Goal: Transaction & Acquisition: Purchase product/service

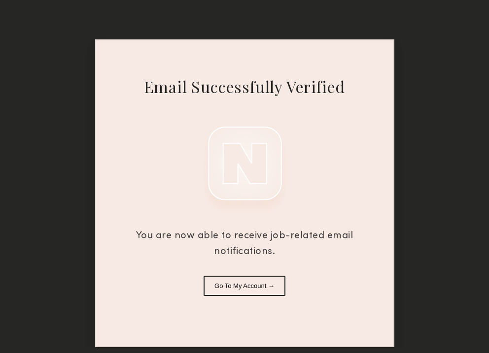
click at [233, 288] on button "Go To My Account →" at bounding box center [244, 286] width 82 height 20
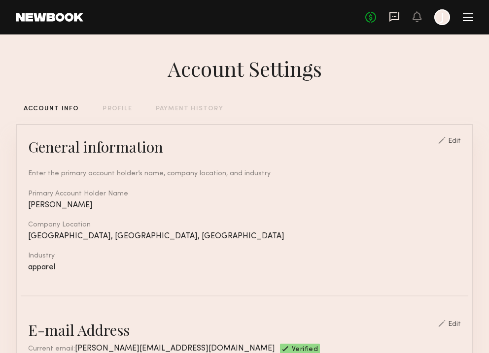
click at [393, 16] on icon at bounding box center [394, 16] width 4 height 1
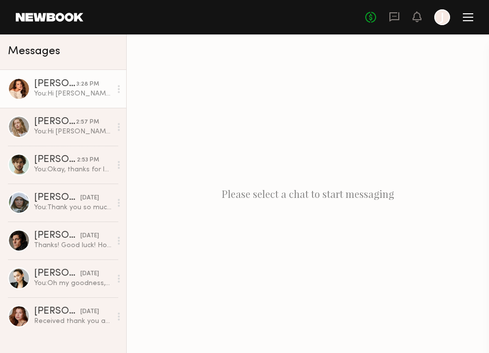
click at [61, 94] on div "You: Hi Ava, My name is Jenny Bryant and I’m the Social Media Content and Editi…" at bounding box center [72, 93] width 77 height 9
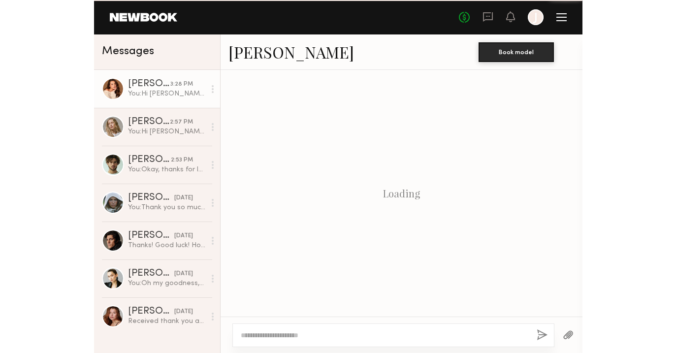
scroll to position [465, 0]
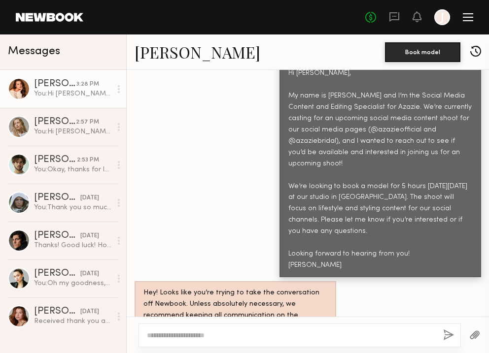
click at [149, 54] on link "Ava A." at bounding box center [197, 51] width 126 height 21
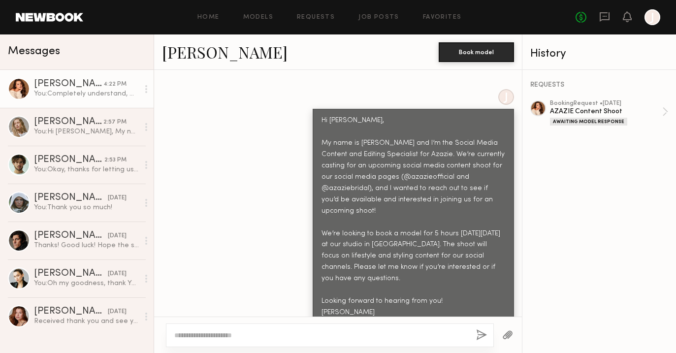
scroll to position [696, 0]
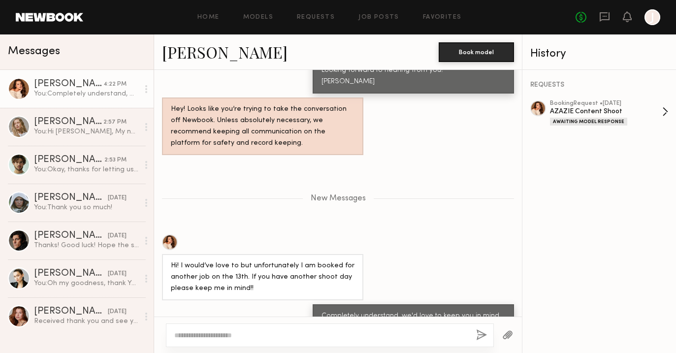
click at [488, 109] on div "AZAZIE Content Shoot" at bounding box center [606, 111] width 112 height 9
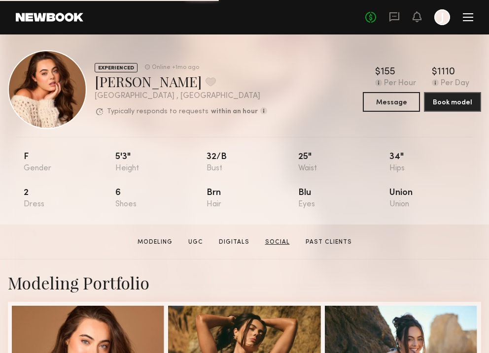
click at [277, 240] on link "Social" at bounding box center [277, 242] width 33 height 9
click at [389, 24] on div "No fees up to $5,000 J" at bounding box center [419, 17] width 108 height 16
click at [393, 21] on icon at bounding box center [394, 16] width 11 height 11
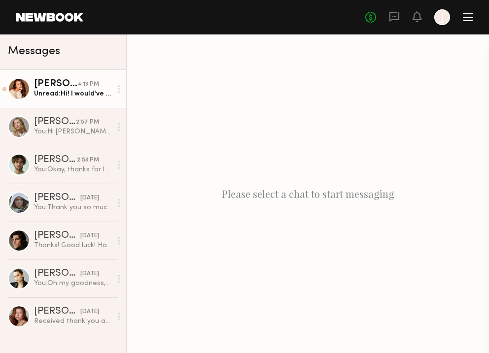
click at [88, 96] on div "Unread: Hi! I would’ve love to but unfortunately I am booked for another job on…" at bounding box center [72, 93] width 77 height 9
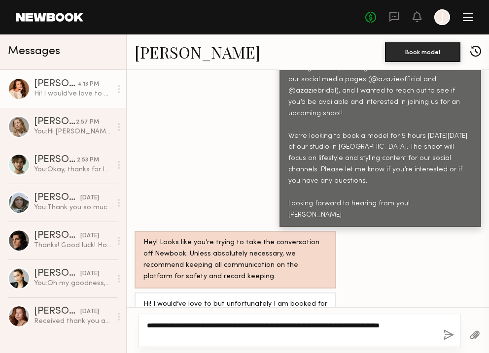
scroll to position [516, 0]
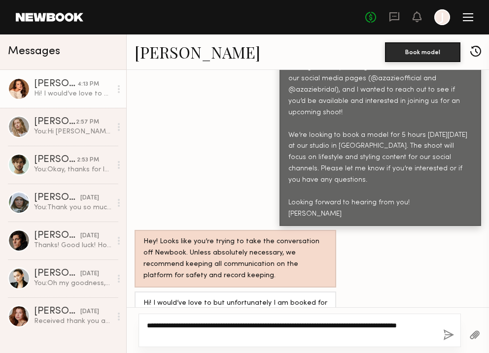
type textarea "**********"
click at [450, 334] on button "button" at bounding box center [448, 336] width 11 height 12
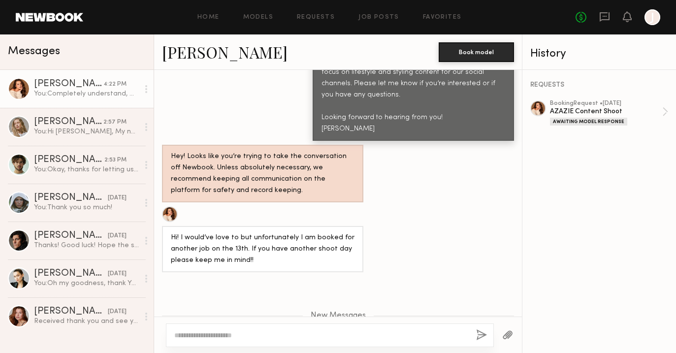
scroll to position [696, 0]
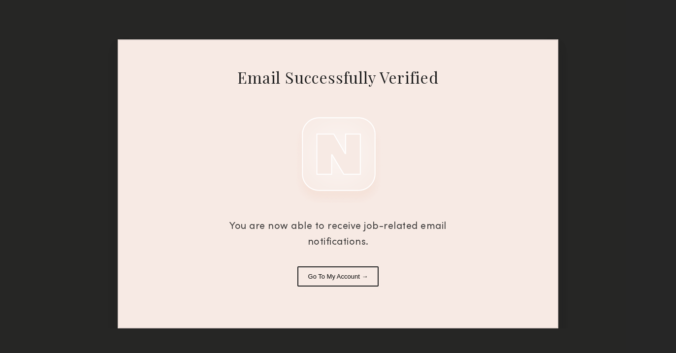
click at [332, 278] on button "Go To My Account →" at bounding box center [339, 277] width 82 height 20
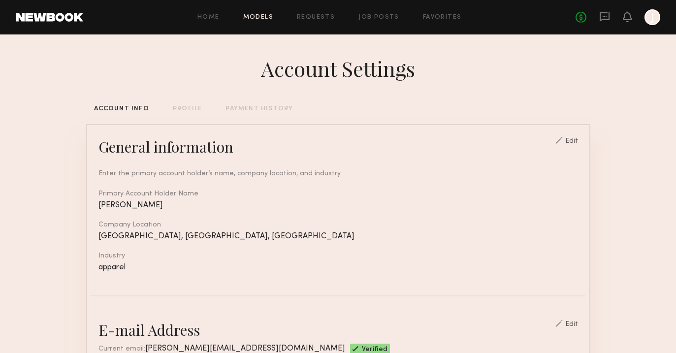
click at [269, 15] on link "Models" at bounding box center [258, 17] width 30 height 6
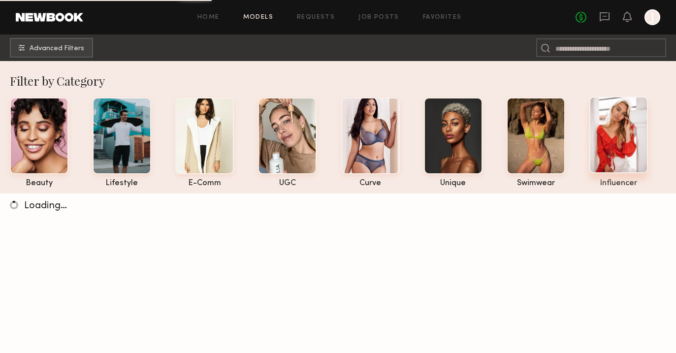
click at [606, 147] on div at bounding box center [619, 135] width 59 height 77
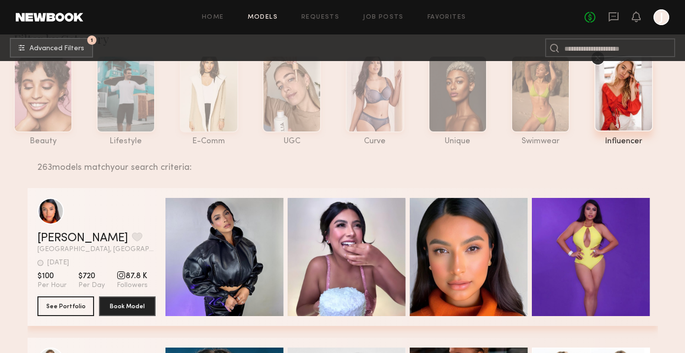
scroll to position [50, 0]
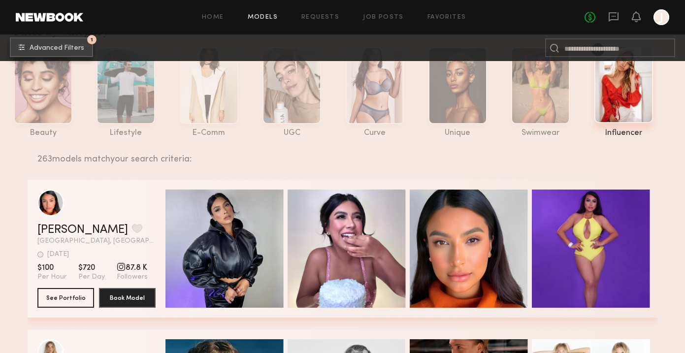
click at [40, 43] on button "1 Advanced Filters" at bounding box center [51, 47] width 83 height 20
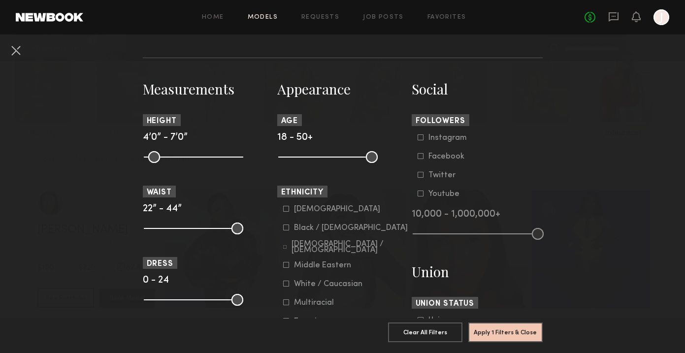
scroll to position [394, 0]
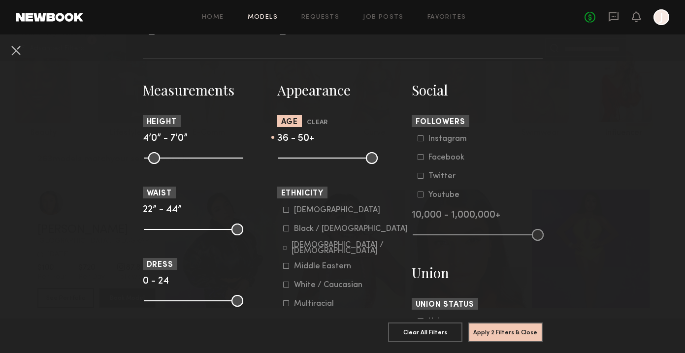
drag, startPoint x: 283, startPoint y: 157, endPoint x: 333, endPoint y: 162, distance: 49.5
click at [333, 162] on input "range" at bounding box center [328, 158] width 100 height 12
type input "**"
click at [335, 164] on input "range" at bounding box center [328, 158] width 100 height 12
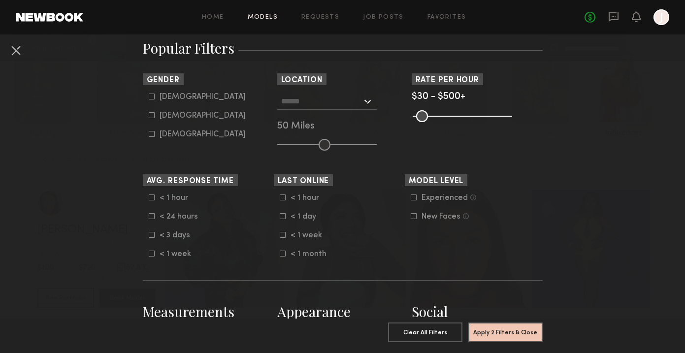
scroll to position [0, 0]
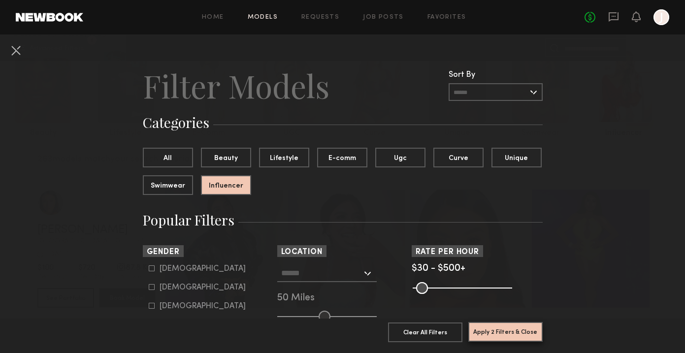
click at [498, 333] on button "Apply 2 Filters & Close" at bounding box center [506, 332] width 74 height 20
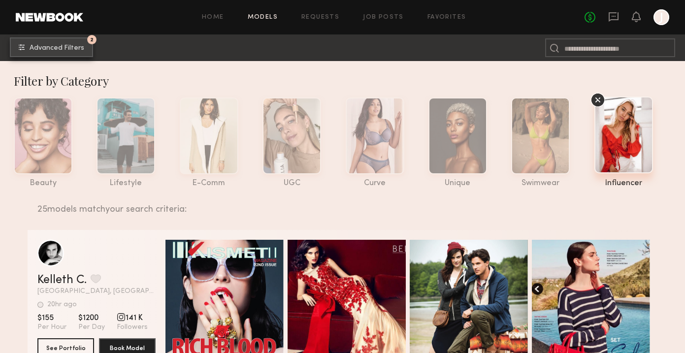
click at [47, 45] on span "Advanced Filters" at bounding box center [57, 48] width 55 height 7
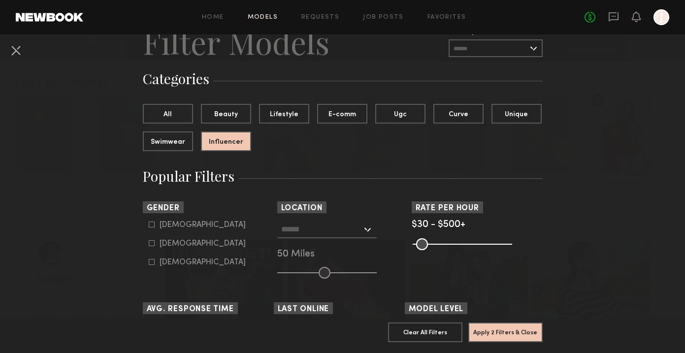
scroll to position [56, 0]
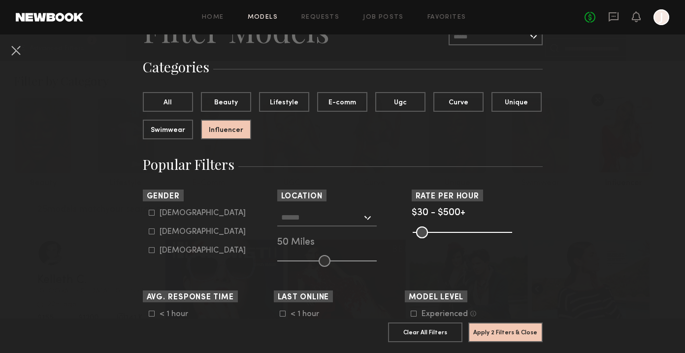
click at [152, 235] on icon at bounding box center [152, 232] width 6 height 6
type input "**"
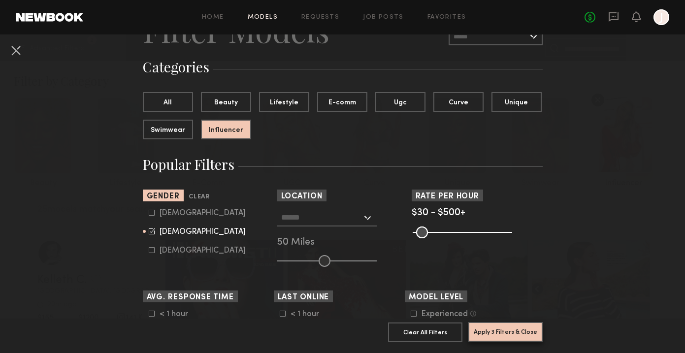
click at [517, 336] on button "Apply 3 Filters & Close" at bounding box center [506, 332] width 74 height 20
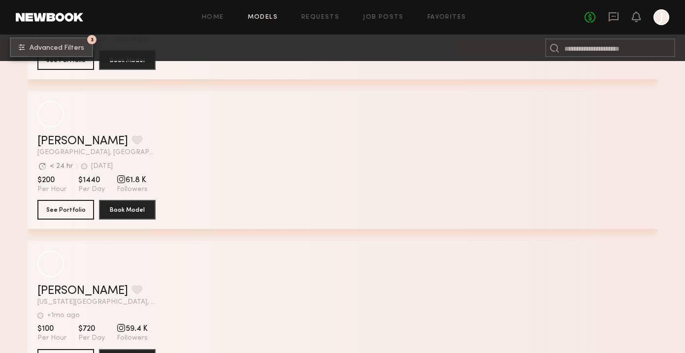
scroll to position [1336, 0]
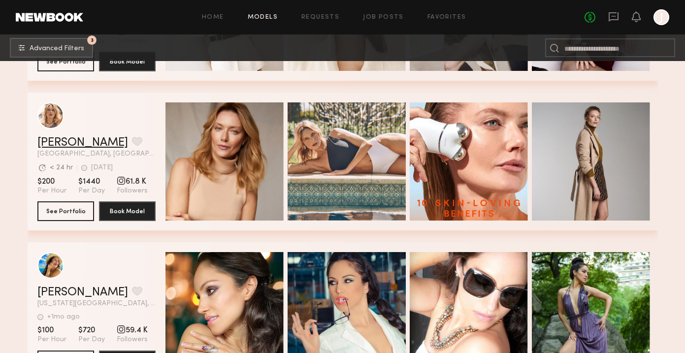
click at [102, 143] on link "Anastassija M." at bounding box center [82, 143] width 91 height 12
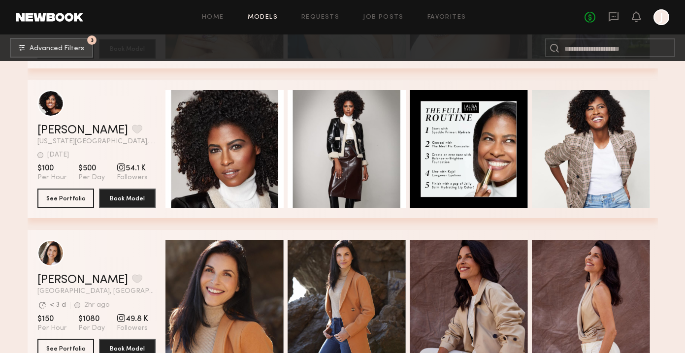
scroll to position [1648, 0]
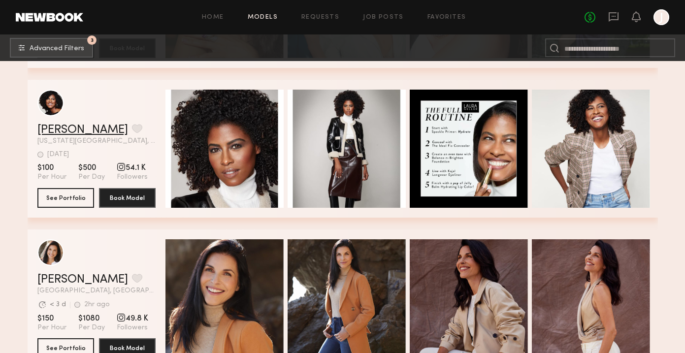
click at [76, 129] on link "Angelica G." at bounding box center [82, 130] width 91 height 12
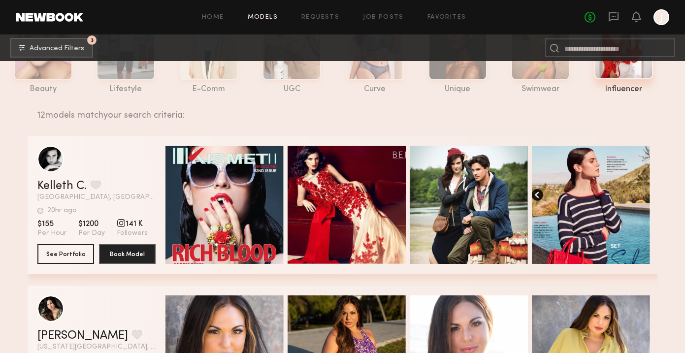
scroll to position [0, 0]
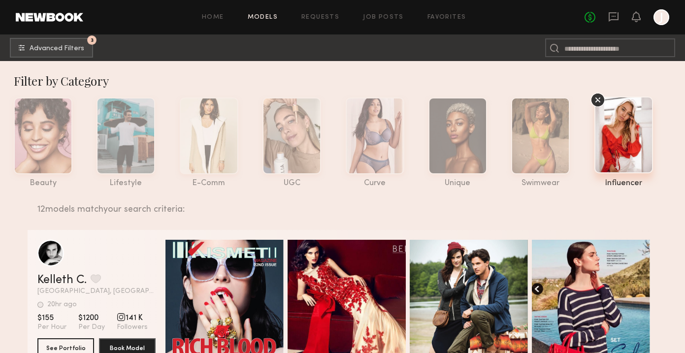
click at [599, 100] on icon at bounding box center [598, 100] width 15 height 15
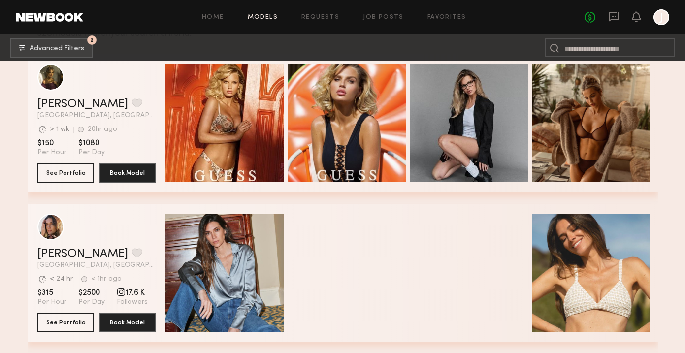
scroll to position [165, 0]
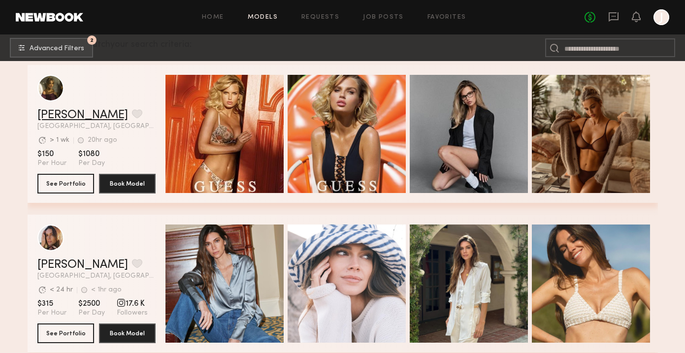
click at [73, 116] on link "Rachel M." at bounding box center [82, 115] width 91 height 12
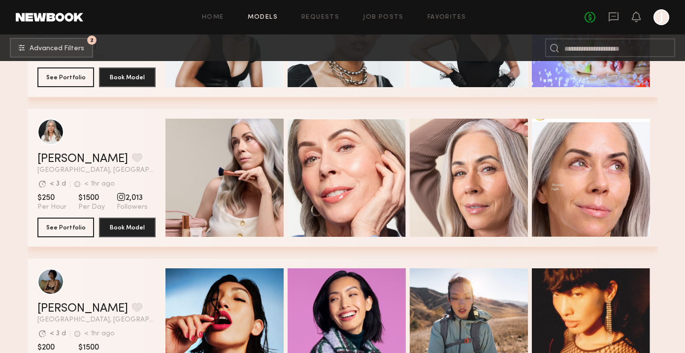
scroll to position [528, 0]
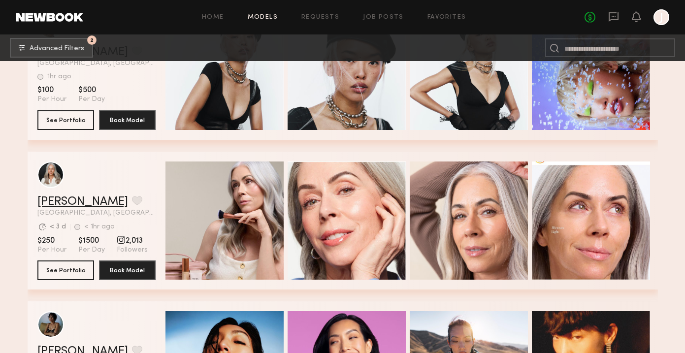
click at [54, 205] on link "Jill S." at bounding box center [82, 202] width 91 height 12
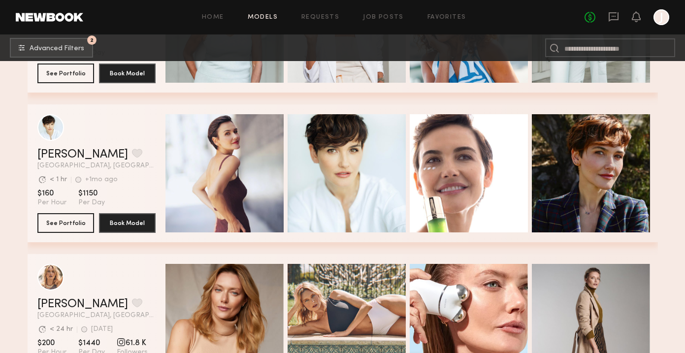
scroll to position [2143, 0]
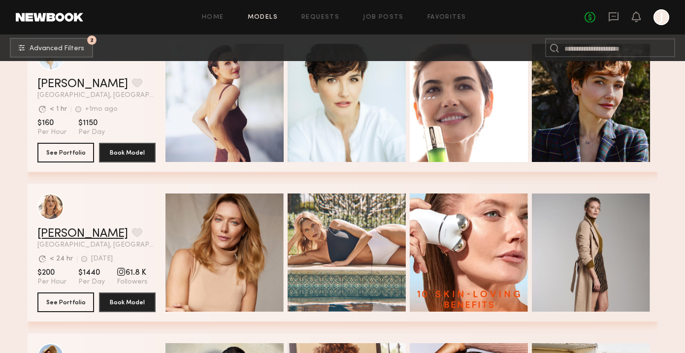
click at [98, 234] on link "Anastassija M." at bounding box center [82, 234] width 91 height 12
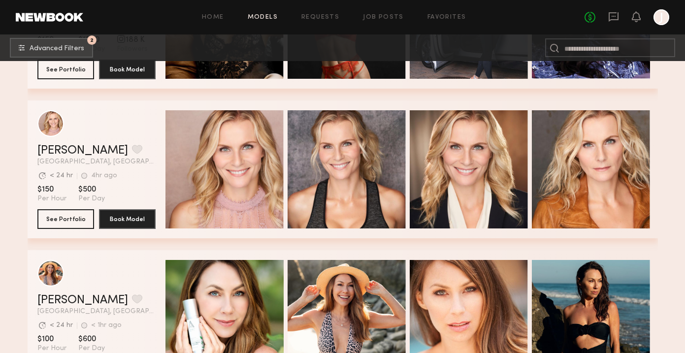
scroll to position [5823, 0]
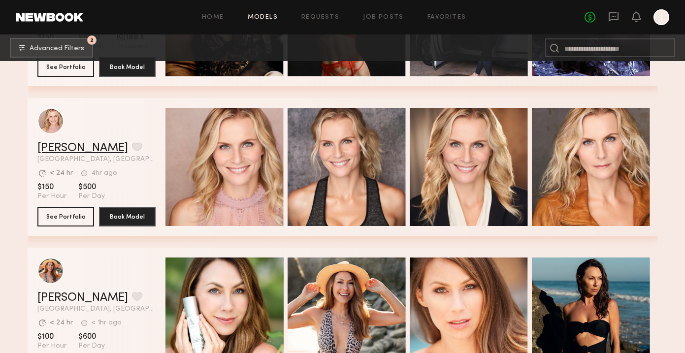
click at [51, 144] on link "Alexandra K." at bounding box center [82, 148] width 91 height 12
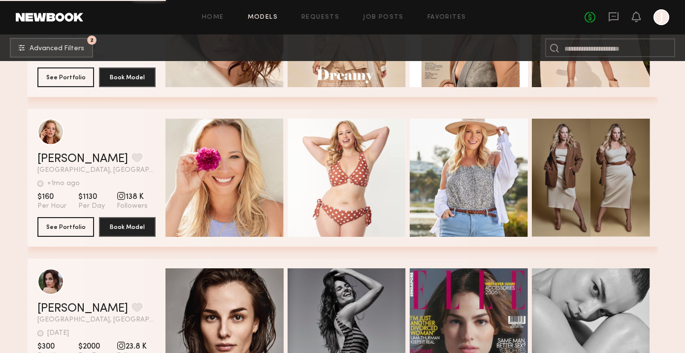
scroll to position [6562, 0]
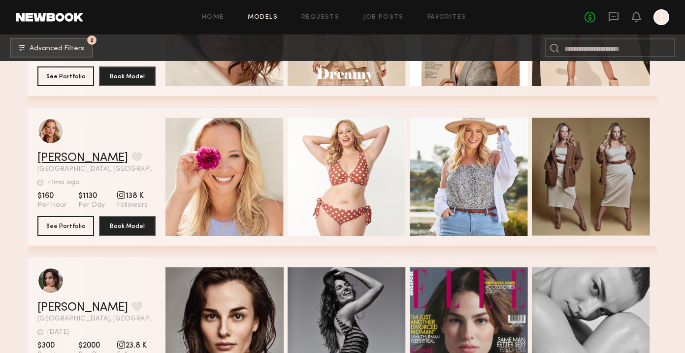
click at [65, 162] on link "Alyssa A." at bounding box center [82, 158] width 91 height 12
click at [63, 43] on button "2 Advanced Filters" at bounding box center [51, 47] width 83 height 20
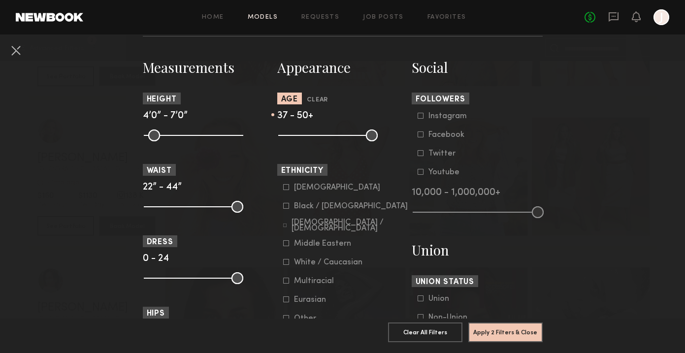
scroll to position [431, 0]
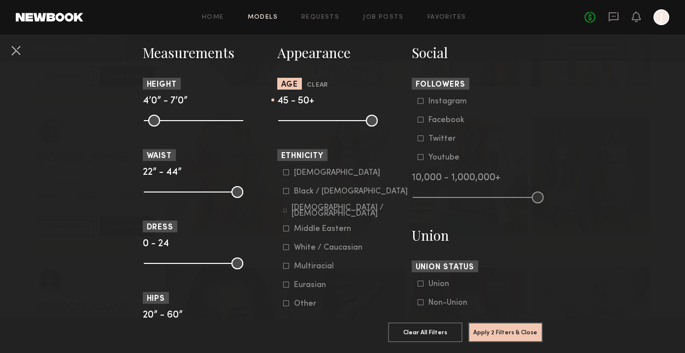
drag, startPoint x: 336, startPoint y: 120, endPoint x: 357, endPoint y: 121, distance: 20.2
type input "**"
click at [357, 121] on input "range" at bounding box center [328, 121] width 100 height 12
click at [505, 331] on button "Apply 2 Filters & Close" at bounding box center [506, 332] width 74 height 20
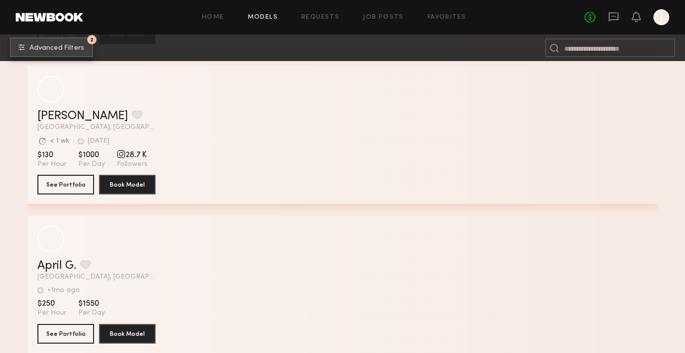
scroll to position [2712, 0]
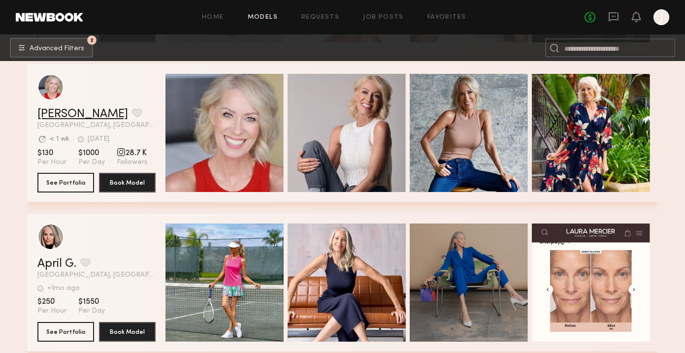
click at [67, 114] on link "Amanda D." at bounding box center [82, 114] width 91 height 12
click at [74, 51] on span "Advanced Filters" at bounding box center [57, 48] width 55 height 7
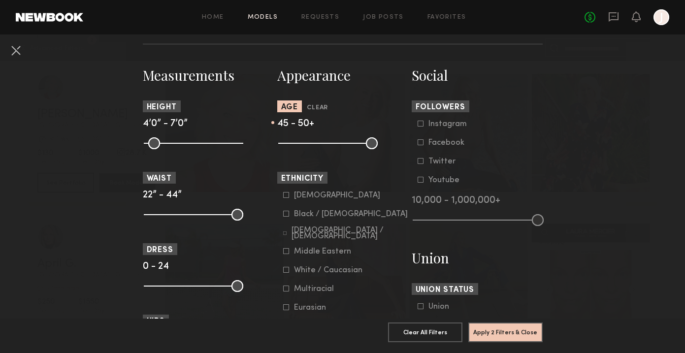
scroll to position [441, 0]
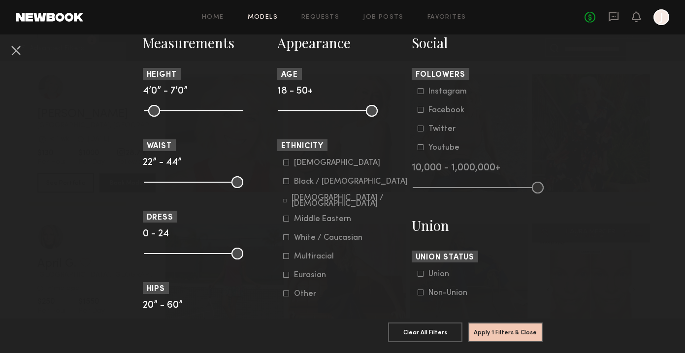
drag, startPoint x: 357, startPoint y: 115, endPoint x: 269, endPoint y: 116, distance: 87.2
type input "**"
click at [278, 116] on input "range" at bounding box center [328, 111] width 100 height 12
drag, startPoint x: 371, startPoint y: 114, endPoint x: 302, endPoint y: 116, distance: 68.5
type input "**"
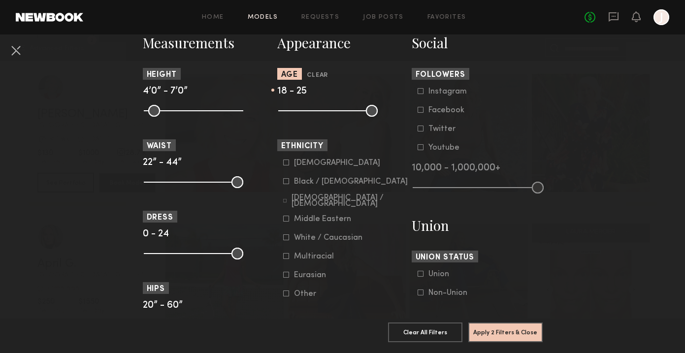
click at [302, 116] on input "range" at bounding box center [328, 111] width 100 height 12
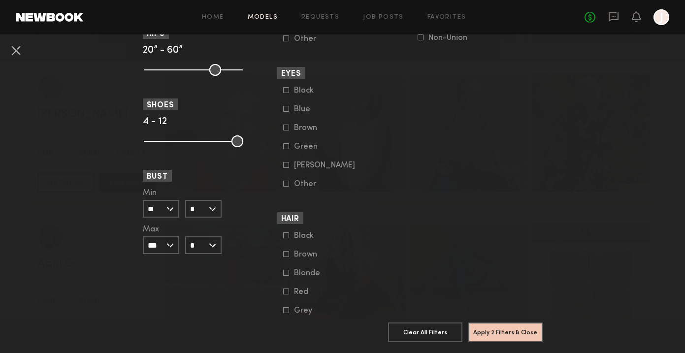
scroll to position [730, 0]
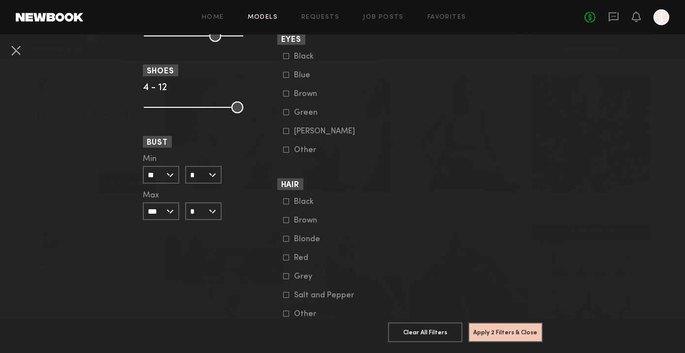
click at [299, 242] on div "Blonde" at bounding box center [313, 239] width 38 height 6
click at [514, 337] on button "Apply 3 Filters & Close" at bounding box center [506, 332] width 74 height 20
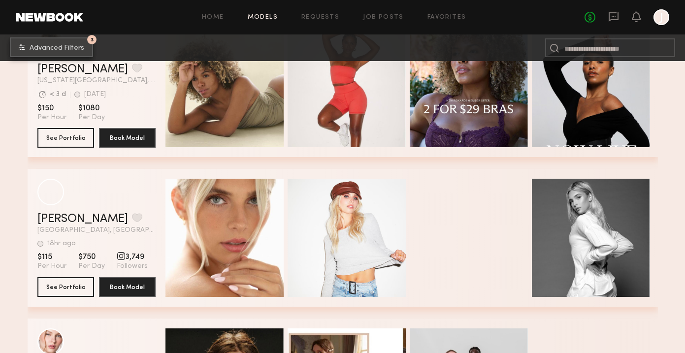
scroll to position [362, 0]
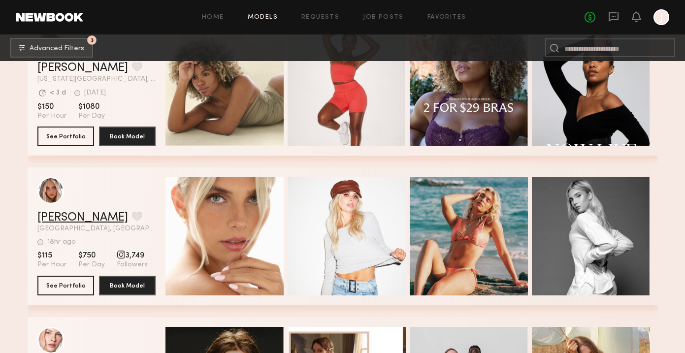
click at [61, 215] on link "Allea S." at bounding box center [82, 218] width 91 height 12
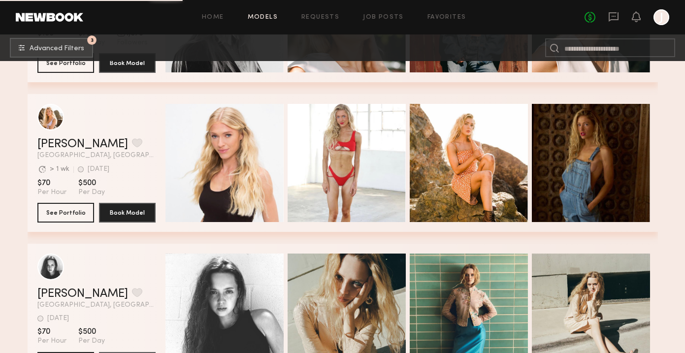
scroll to position [1329, 0]
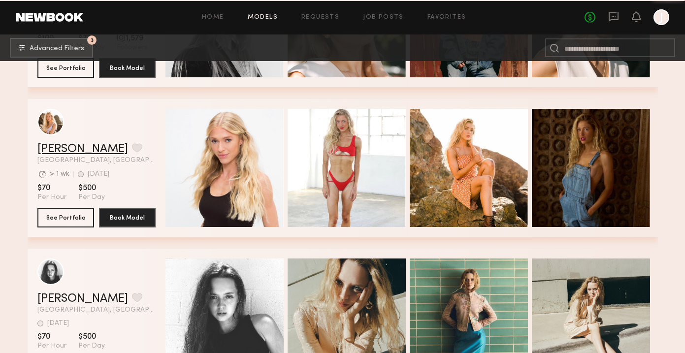
click at [82, 150] on link "[PERSON_NAME]" at bounding box center [82, 149] width 91 height 12
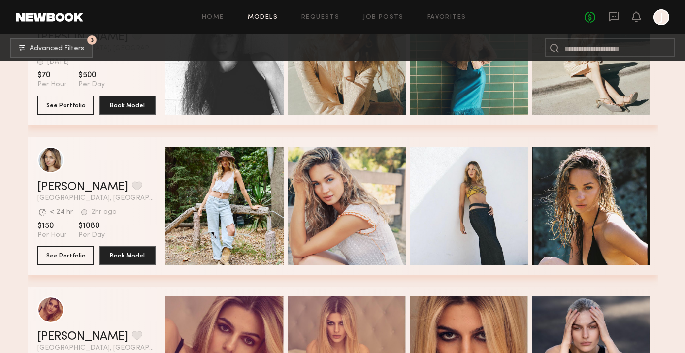
scroll to position [1592, 0]
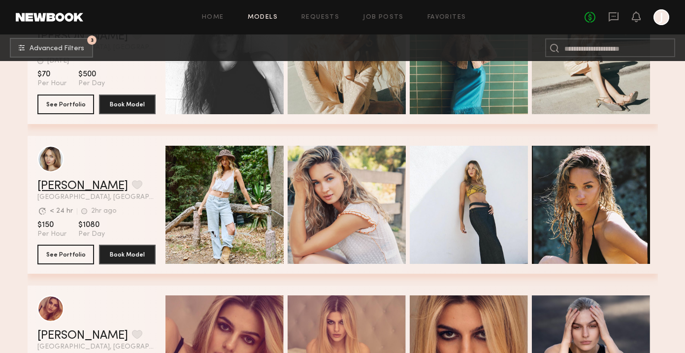
click at [65, 185] on link "[PERSON_NAME]" at bounding box center [82, 186] width 91 height 12
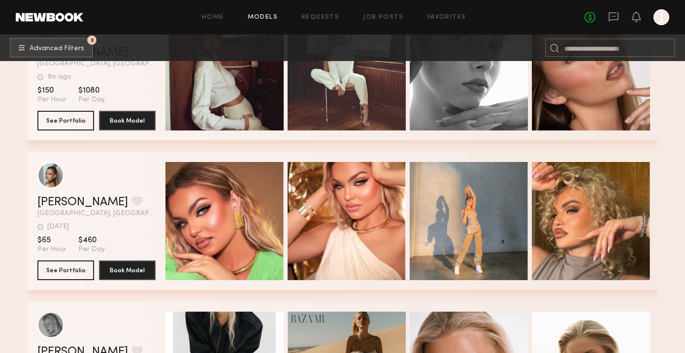
scroll to position [2026, 0]
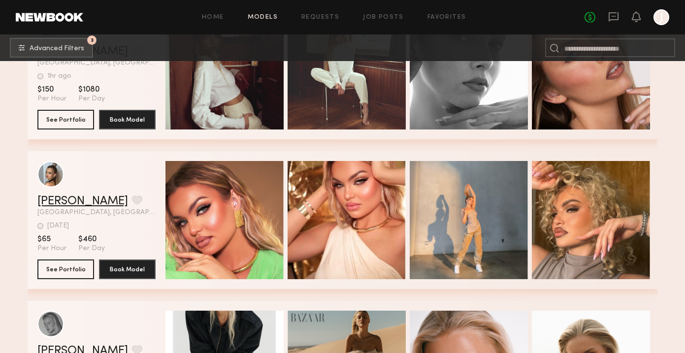
click at [69, 198] on link "Alinka N." at bounding box center [82, 202] width 91 height 12
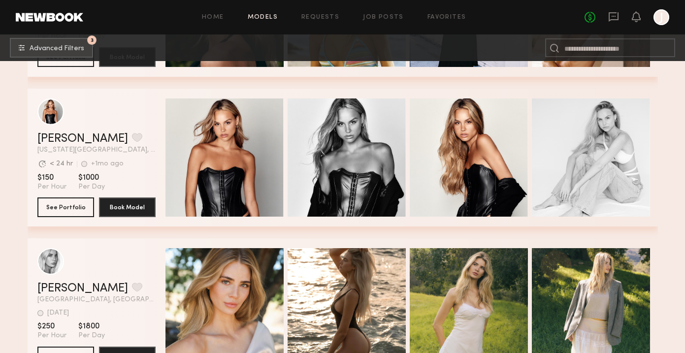
scroll to position [3302, 0]
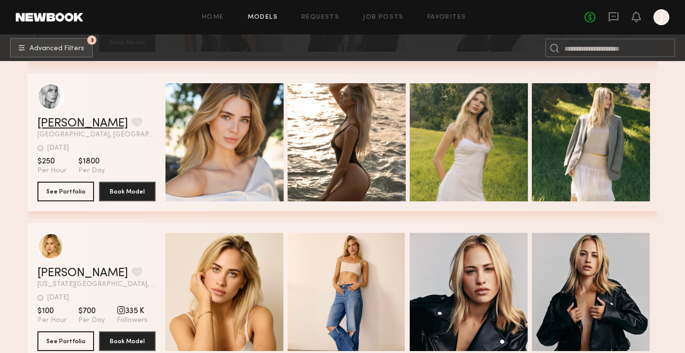
click at [55, 126] on link "[PERSON_NAME]" at bounding box center [82, 124] width 91 height 12
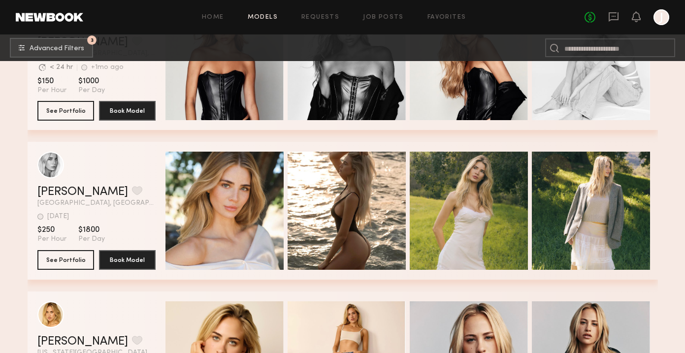
scroll to position [3233, 0]
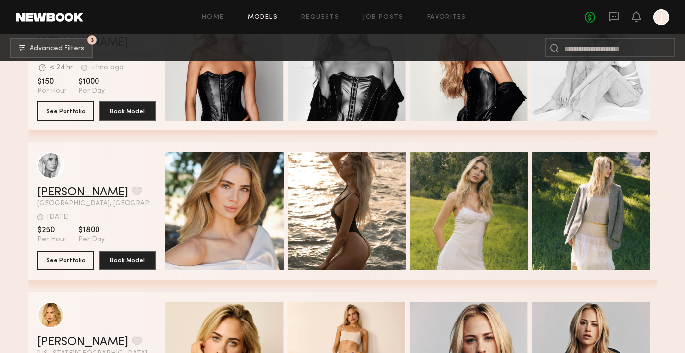
click at [69, 194] on link "[PERSON_NAME]" at bounding box center [82, 193] width 91 height 12
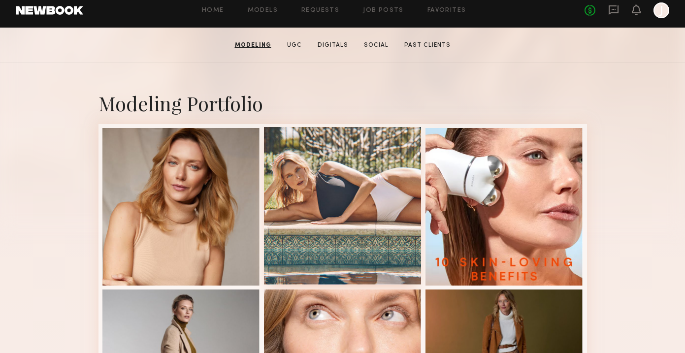
scroll to position [165, 0]
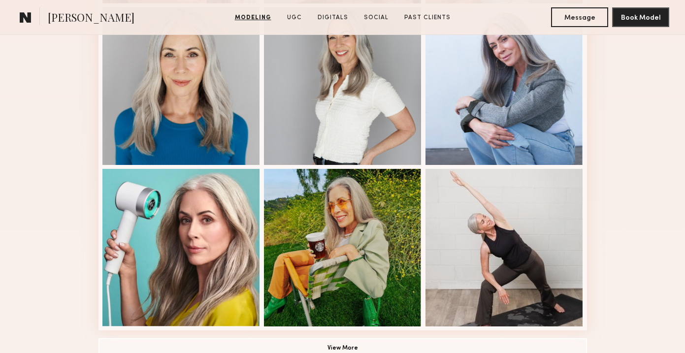
scroll to position [669, 0]
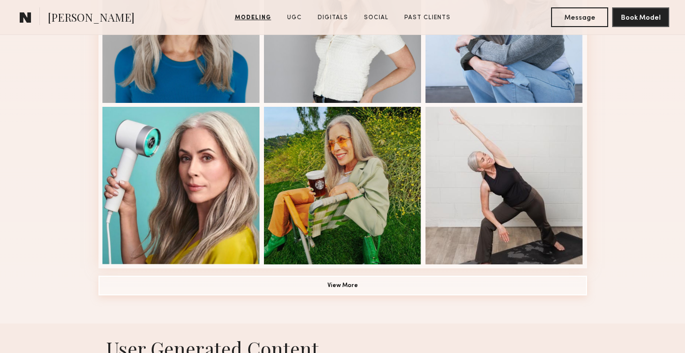
click at [355, 282] on button "View More" at bounding box center [343, 286] width 489 height 20
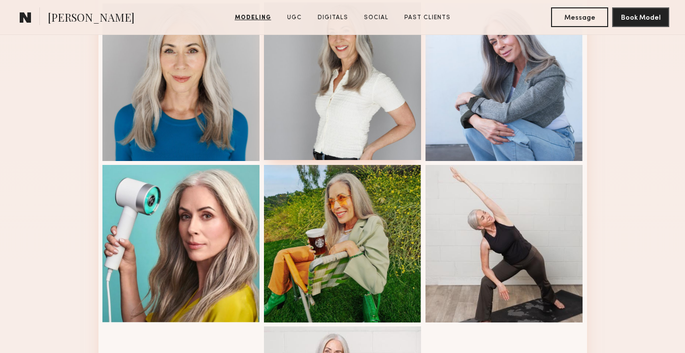
scroll to position [0, 0]
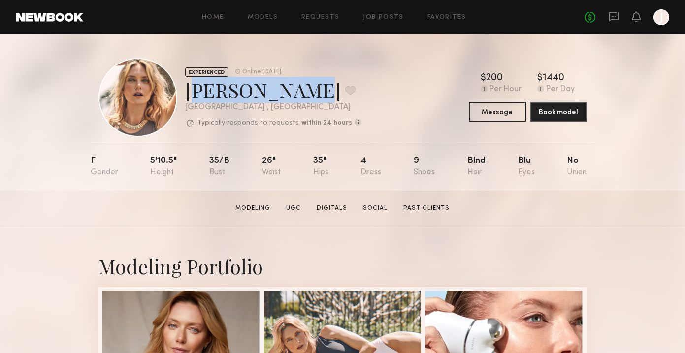
drag, startPoint x: 186, startPoint y: 91, endPoint x: 284, endPoint y: 97, distance: 98.2
click at [284, 97] on div "Anastassija M. Favorite" at bounding box center [273, 90] width 176 height 26
copy div "Anastassija"
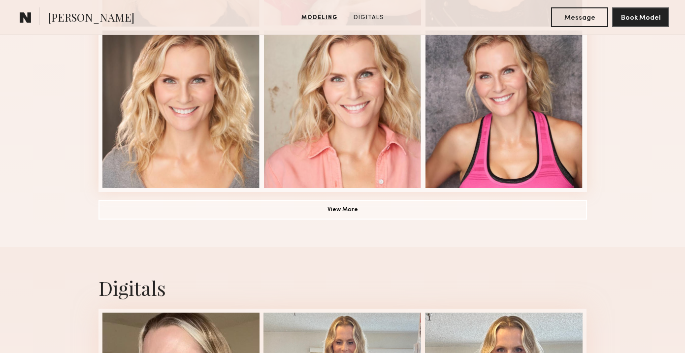
scroll to position [746, 0]
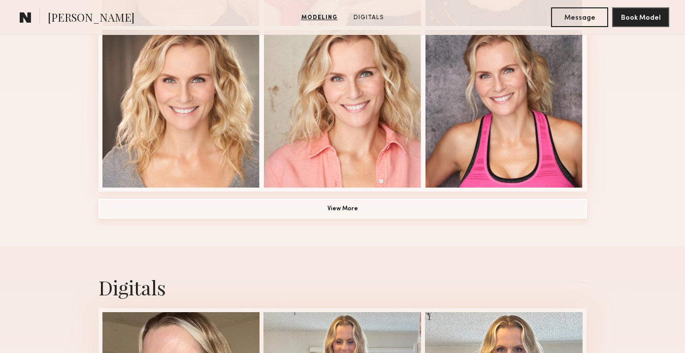
click at [347, 205] on button "View More" at bounding box center [343, 209] width 489 height 20
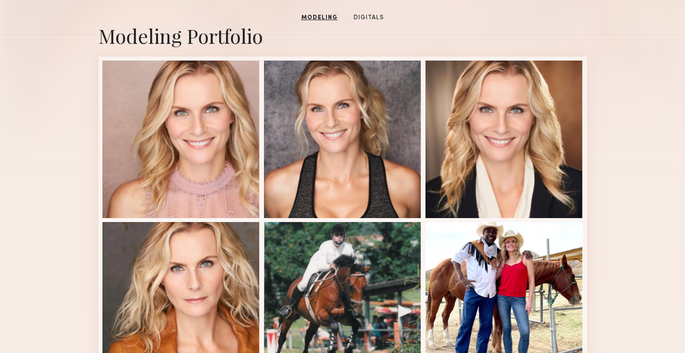
scroll to position [246, 0]
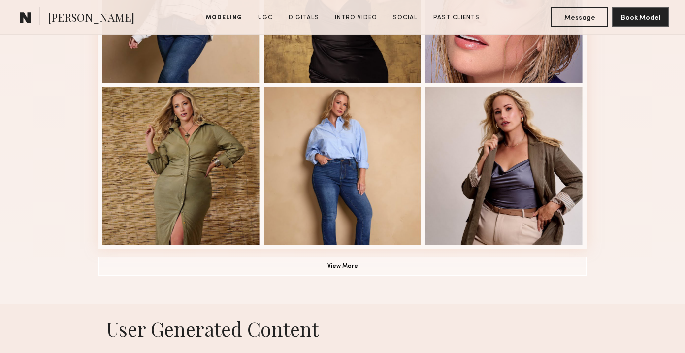
scroll to position [690, 0]
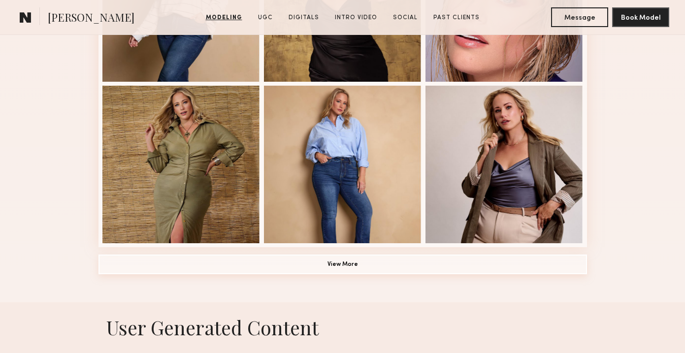
click at [306, 268] on button "View More" at bounding box center [343, 265] width 489 height 20
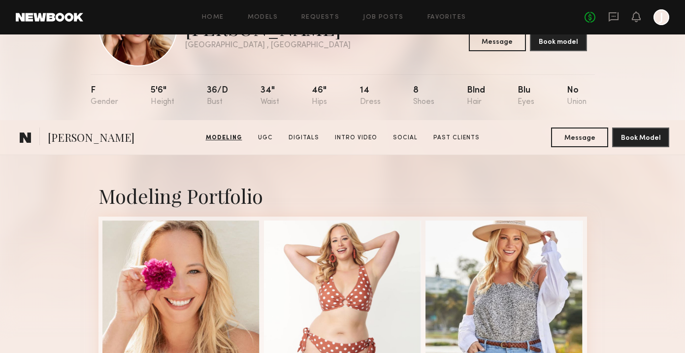
scroll to position [0, 0]
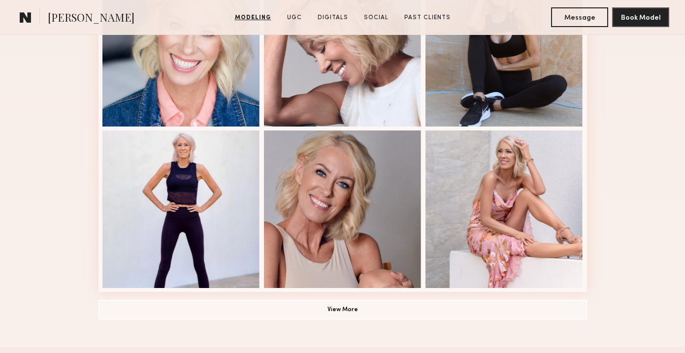
scroll to position [665, 0]
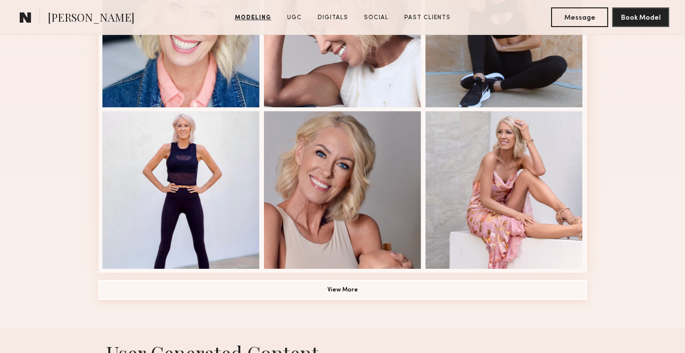
click at [344, 290] on button "View More" at bounding box center [343, 290] width 489 height 20
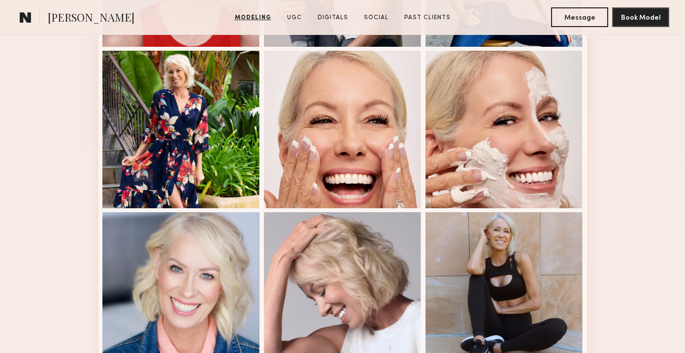
scroll to position [400, 0]
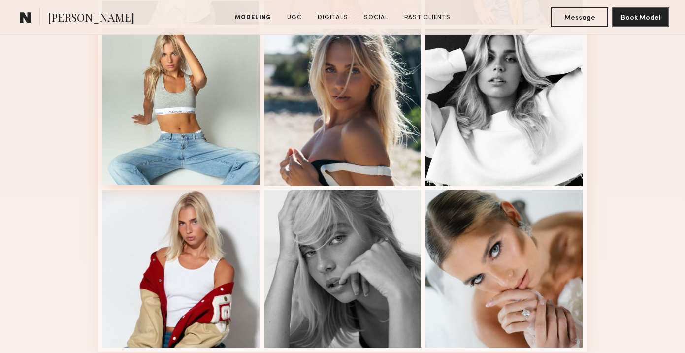
scroll to position [668, 0]
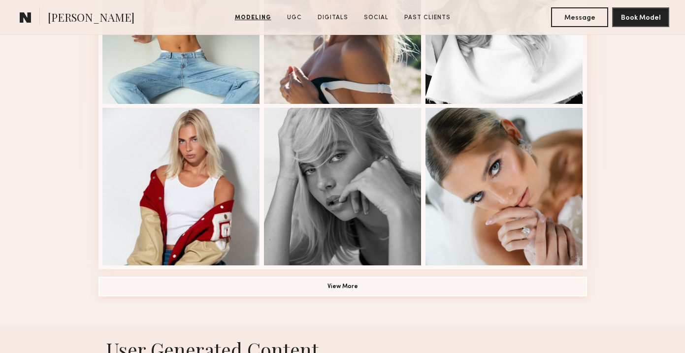
click at [296, 284] on button "View More" at bounding box center [343, 287] width 489 height 20
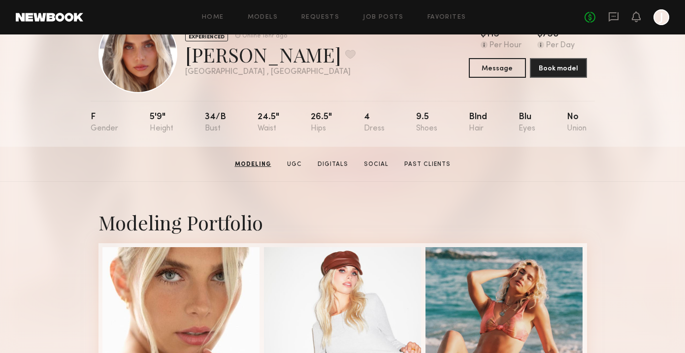
scroll to position [0, 0]
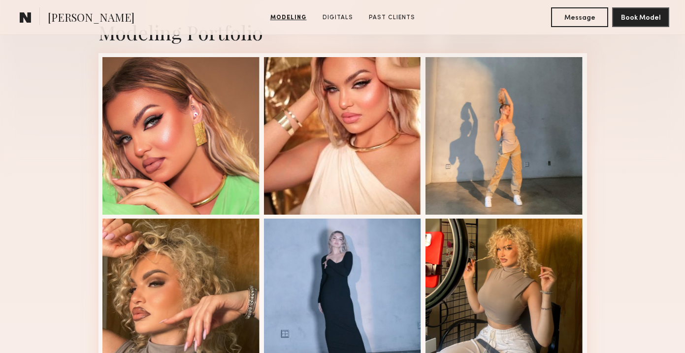
scroll to position [229, 0]
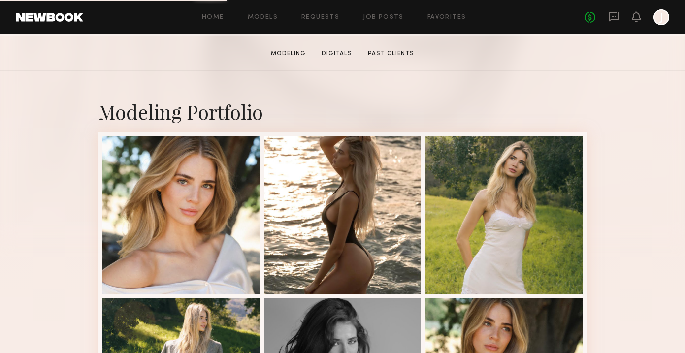
scroll to position [155, 0]
